Goal: Transaction & Acquisition: Purchase product/service

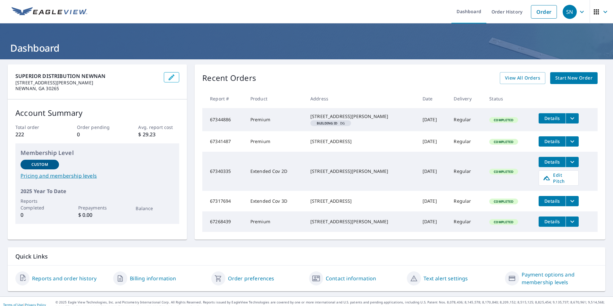
click at [565, 77] on span "Start New Order" at bounding box center [573, 78] width 37 height 8
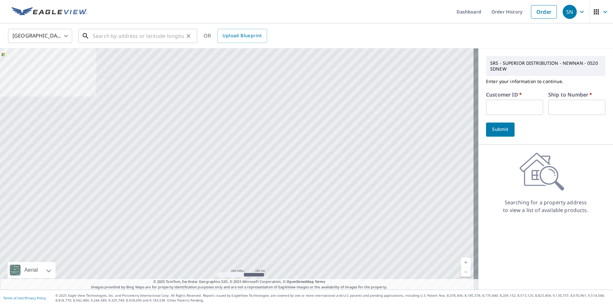
click at [107, 37] on input "text" at bounding box center [138, 36] width 91 height 18
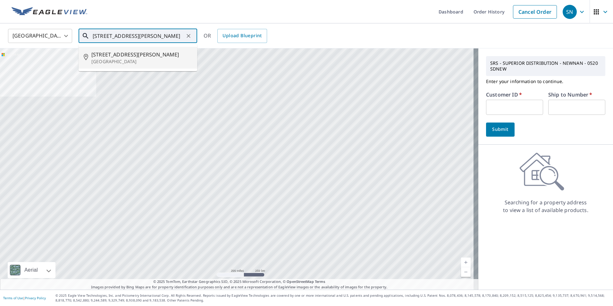
click at [105, 54] on span "[STREET_ADDRESS][PERSON_NAME]" at bounding box center [141, 55] width 101 height 8
type input "[STREET_ADDRESS][PERSON_NAME]"
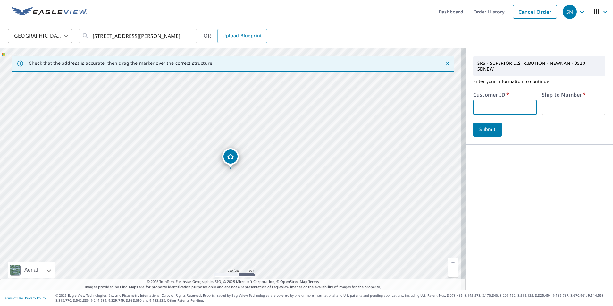
click at [486, 105] on input "text" at bounding box center [504, 107] width 63 height 15
type input "mrf130"
click at [546, 105] on input "text" at bounding box center [573, 107] width 63 height 15
type input "1"
click at [486, 125] on span "Submit" at bounding box center [487, 129] width 18 height 8
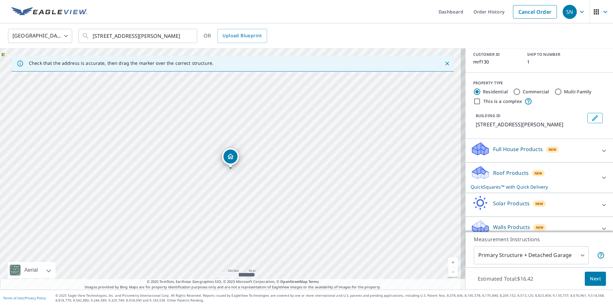
scroll to position [56, 0]
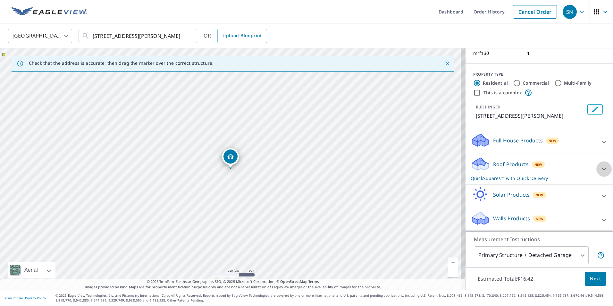
click at [602, 170] on icon at bounding box center [604, 169] width 4 height 2
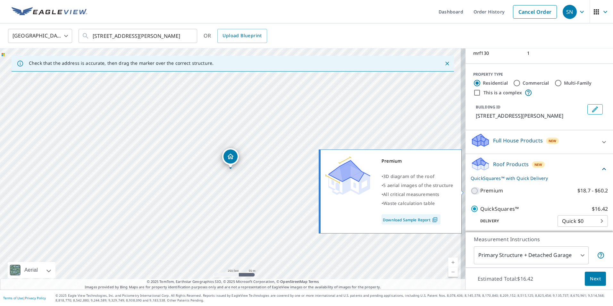
click at [472, 190] on input "Premium $18.7 - $60.2" at bounding box center [476, 191] width 10 height 8
checkbox input "true"
checkbox input "false"
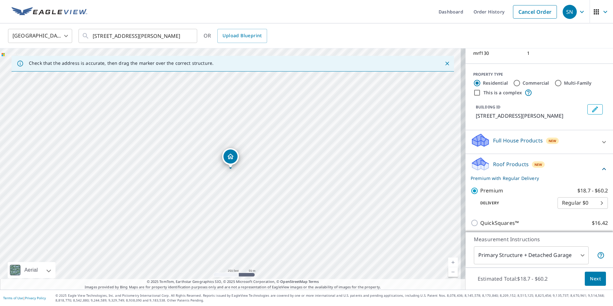
click at [590, 276] on span "Next" at bounding box center [595, 279] width 11 height 8
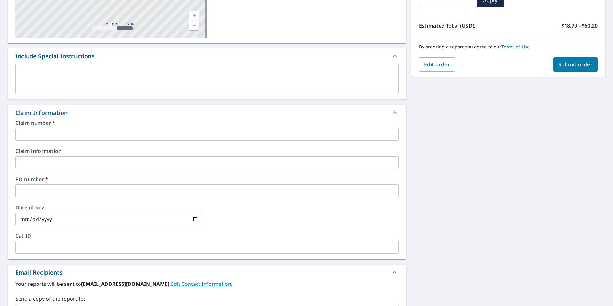
scroll to position [128, 0]
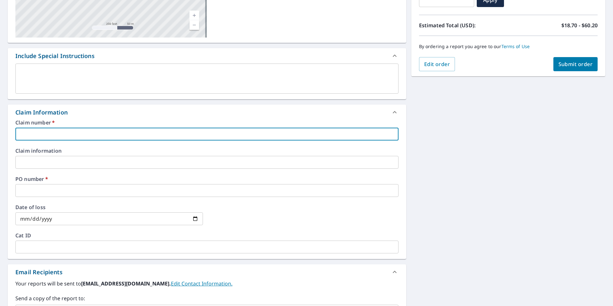
click at [85, 134] on input "text" at bounding box center [206, 134] width 383 height 13
type input "M"
checkbox input "true"
type input "MO"
checkbox input "true"
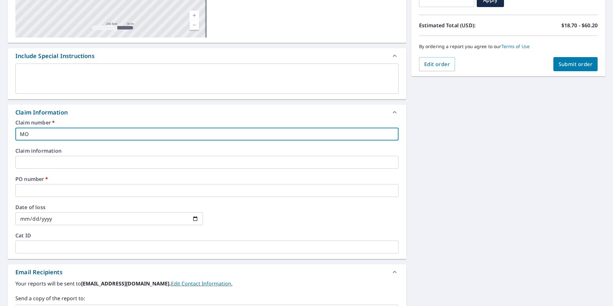
type input "MOR"
checkbox input "true"
type input "MORR"
checkbox input "true"
type input "MORRO"
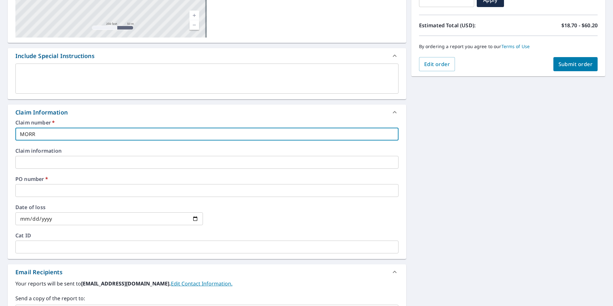
checkbox input "true"
type input "[PERSON_NAME]"
checkbox input "true"
type input "[PERSON_NAME]"
checkbox input "true"
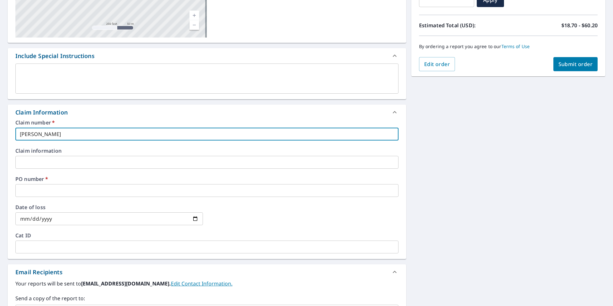
type input "[PERSON_NAME] R"
checkbox input "true"
type input "[PERSON_NAME]"
checkbox input "true"
type input "[PERSON_NAME] ROO"
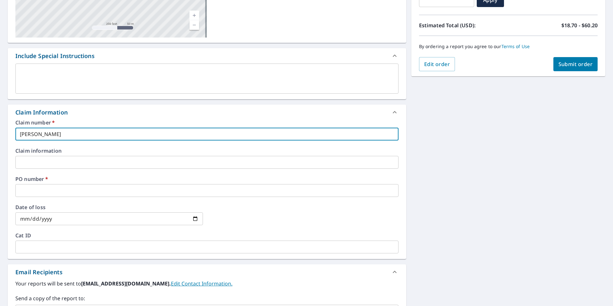
checkbox input "true"
type input "[PERSON_NAME] ROOF"
checkbox input "true"
type input "[PERSON_NAME] ROOFI"
checkbox input "true"
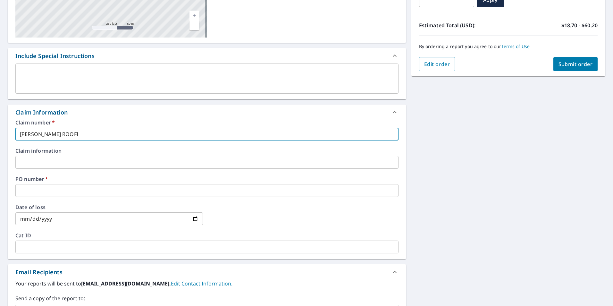
type input "[PERSON_NAME] ROOFIN"
checkbox input "true"
type input "[PERSON_NAME] ROOFING"
checkbox input "true"
type input "[PERSON_NAME] ROOFING"
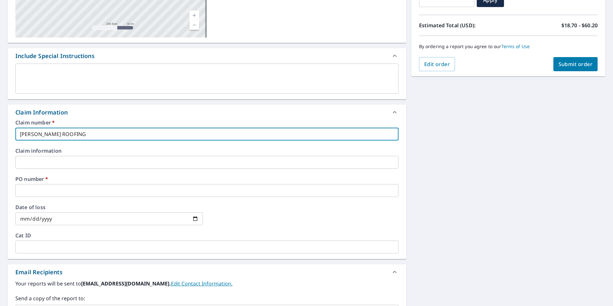
click at [84, 190] on input "text" at bounding box center [206, 190] width 383 height 13
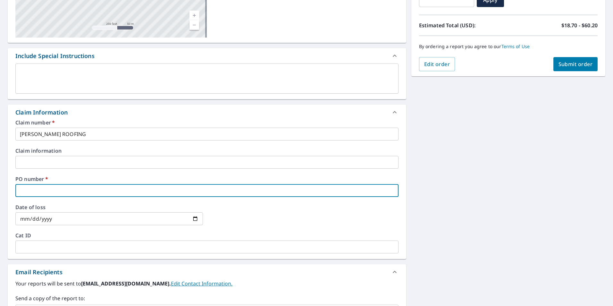
type input "6"
checkbox input "true"
type input "64"
checkbox input "true"
type input "649"
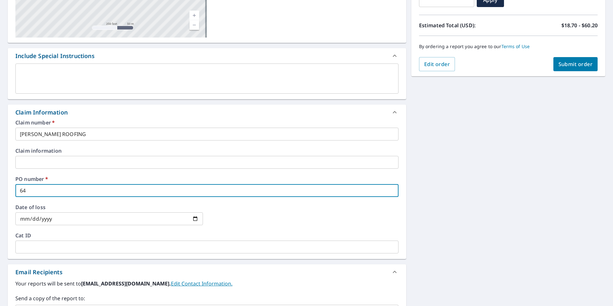
checkbox input "true"
type input "6495"
checkbox input "true"
type input "6495"
checkbox input "true"
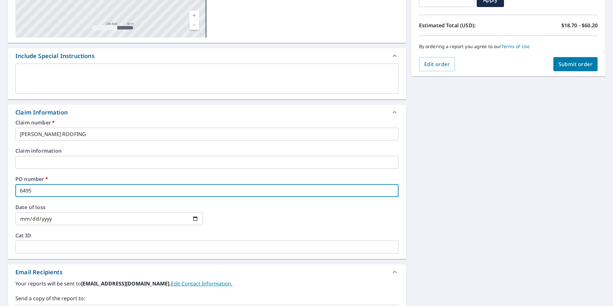
type input "6495 C"
checkbox input "true"
type input "6495 CE"
checkbox input "true"
type input "6495 CED"
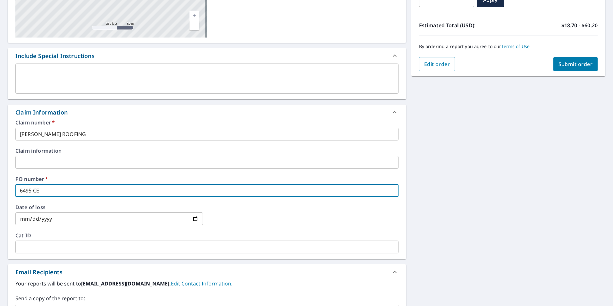
checkbox input "true"
type input "6495 CEDA"
checkbox input "true"
type input "6495 CEDAR"
checkbox input "true"
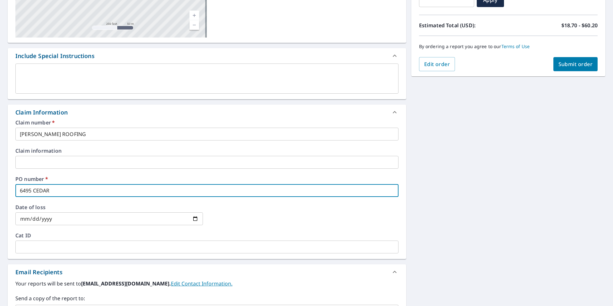
type input "6495 CEDAR"
checkbox input "true"
type input "[STREET_ADDRESS]"
checkbox input "true"
type input "6495 CEDAR HU"
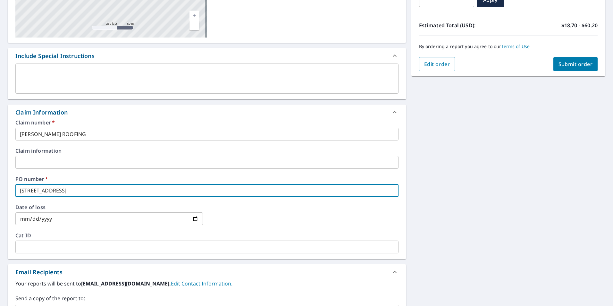
checkbox input "true"
type input "6495 CEDAR HUR"
checkbox input "true"
type input "6495 CEDAR HURS"
checkbox input "true"
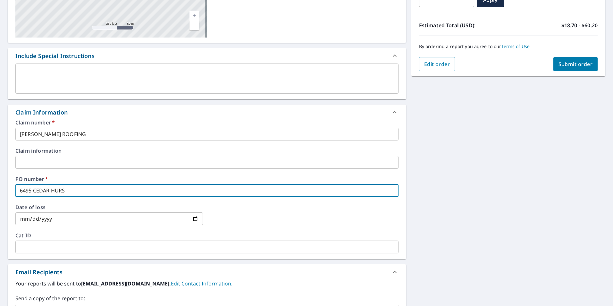
type input "[STREET_ADDRESS][PERSON_NAME]"
checkbox input "true"
type input "[STREET_ADDRESS][PERSON_NAME]"
checkbox input "true"
type input "[STREET_ADDRESS][PERSON_NAME]"
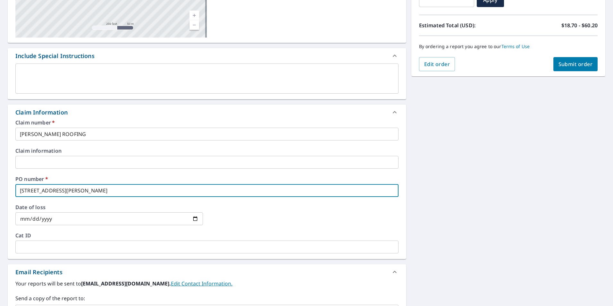
checkbox input "true"
type input "[STREET_ADDRESS][PERSON_NAME]"
checkbox input "true"
type input "6495 CEDAR [PERSON_NAME] TRA"
checkbox input "true"
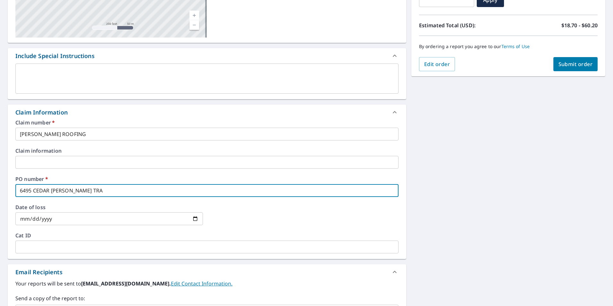
type input "6495 CEDAR [PERSON_NAME]"
checkbox input "true"
type input "[STREET_ADDRESS][PERSON_NAME]"
checkbox input "true"
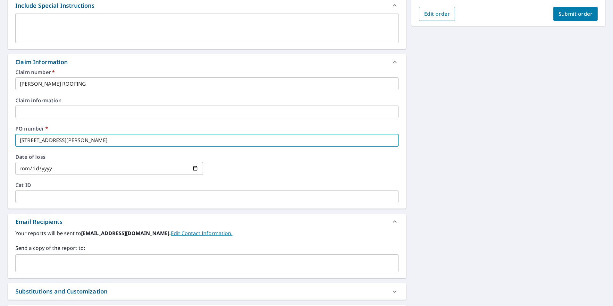
scroll to position [224, 0]
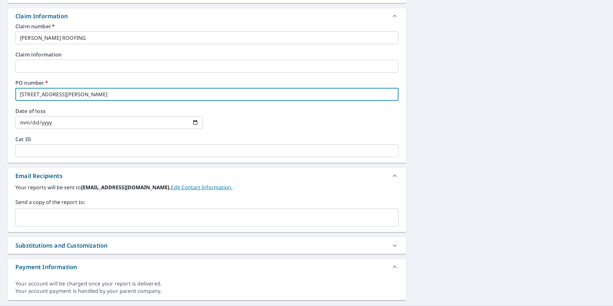
type input "[STREET_ADDRESS][PERSON_NAME]"
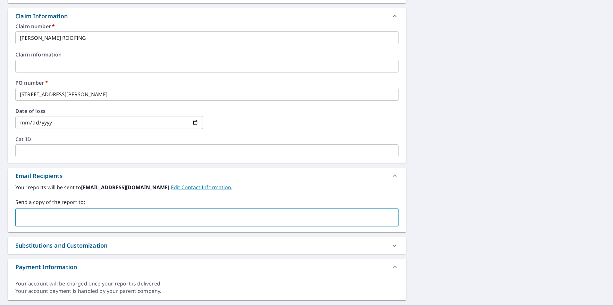
click at [72, 215] on input "text" at bounding box center [202, 217] width 368 height 12
click at [58, 217] on input "[EMAIL_ADDRESS][DOMAIN_NAME]" at bounding box center [202, 217] width 368 height 12
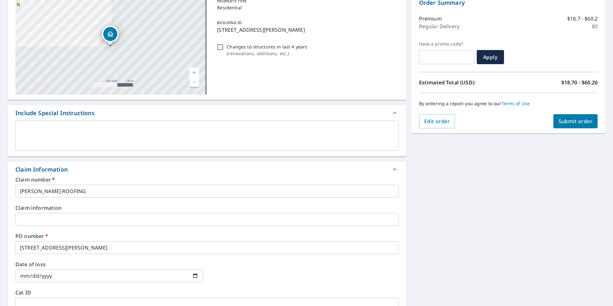
scroll to position [64, 0]
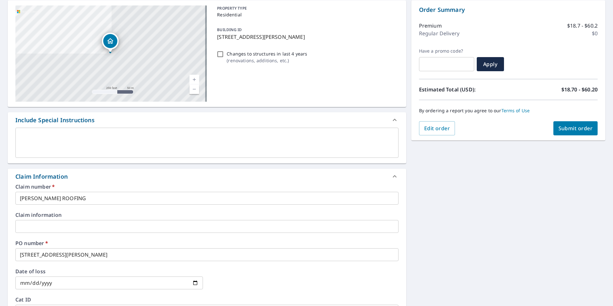
type input "[EMAIL_ADDRESS][DOMAIN_NAME]"
click at [566, 128] on span "Submit order" at bounding box center [575, 128] width 34 height 7
checkbox input "true"
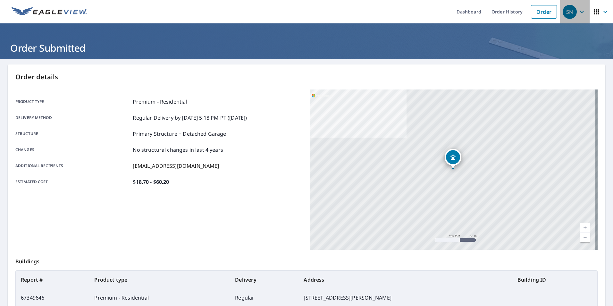
click at [578, 11] on icon "button" at bounding box center [582, 12] width 8 height 8
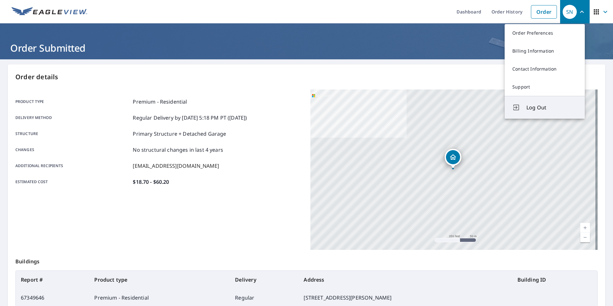
click at [537, 106] on span "Log Out" at bounding box center [551, 108] width 51 height 8
